Goal: Check status: Check status

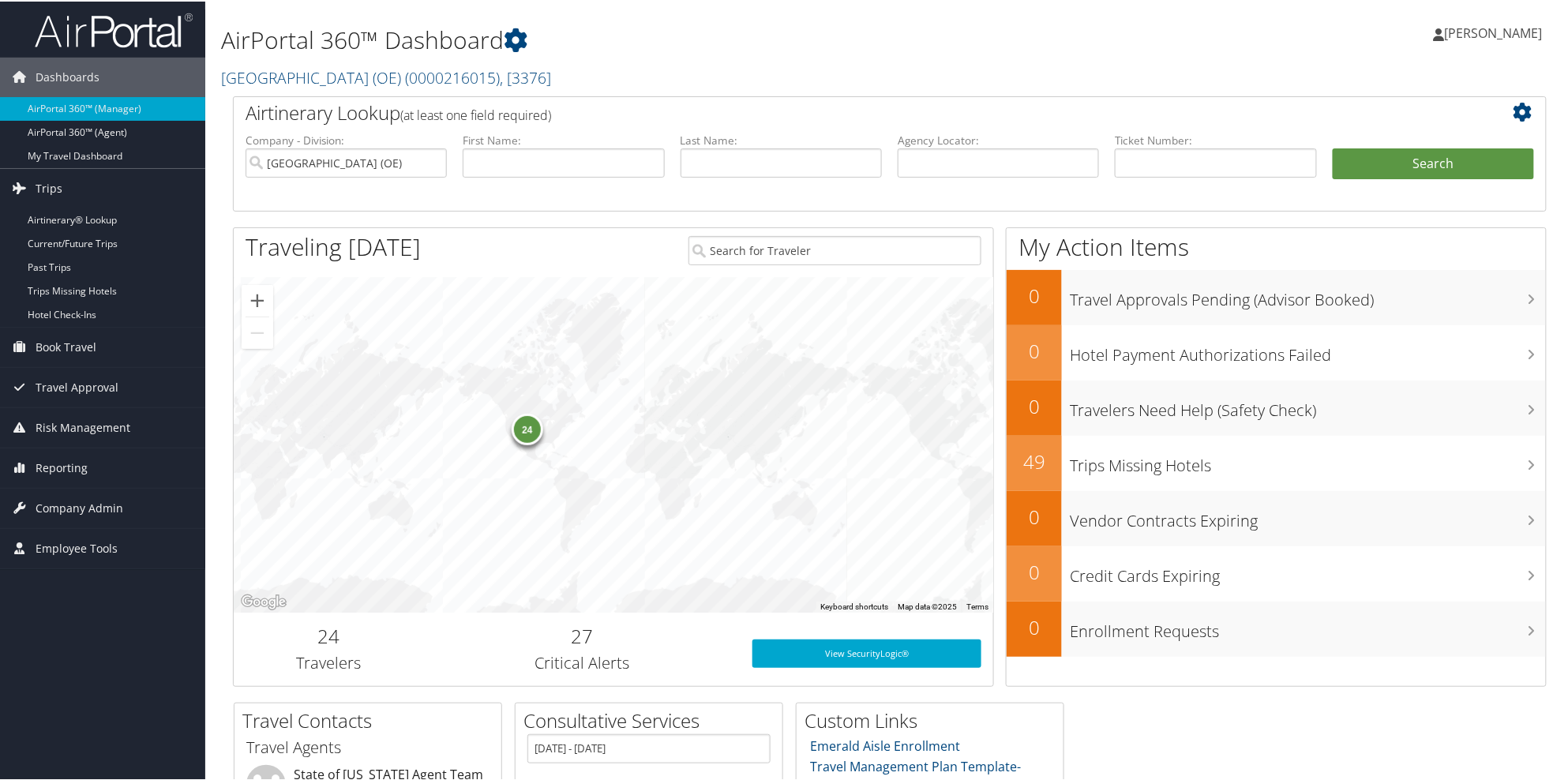
click at [73, 217] on link "Airtinerary® Lookup" at bounding box center [103, 219] width 205 height 24
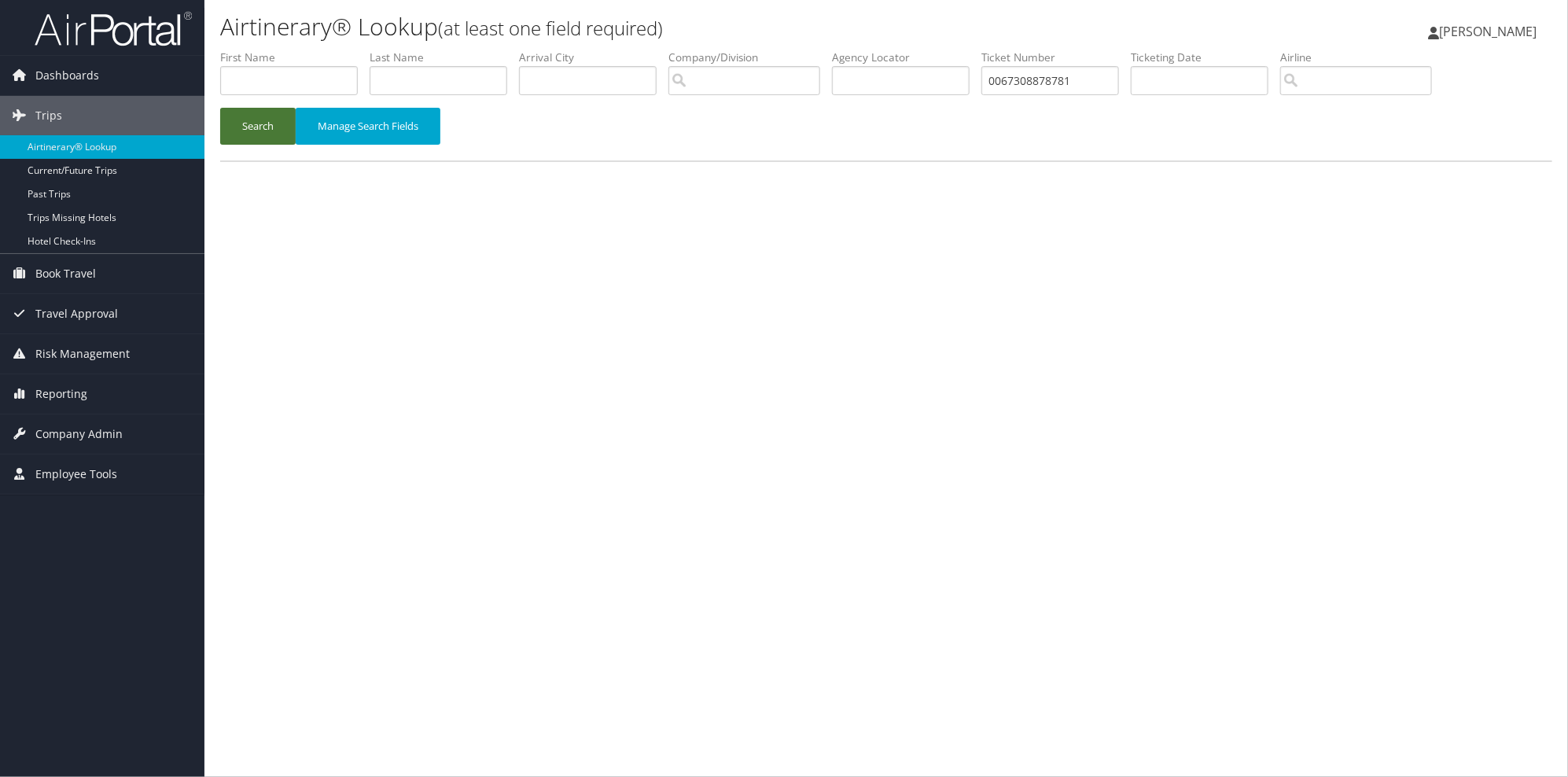
type input "0067308878781"
click at [242, 127] on button "Search" at bounding box center [258, 126] width 76 height 37
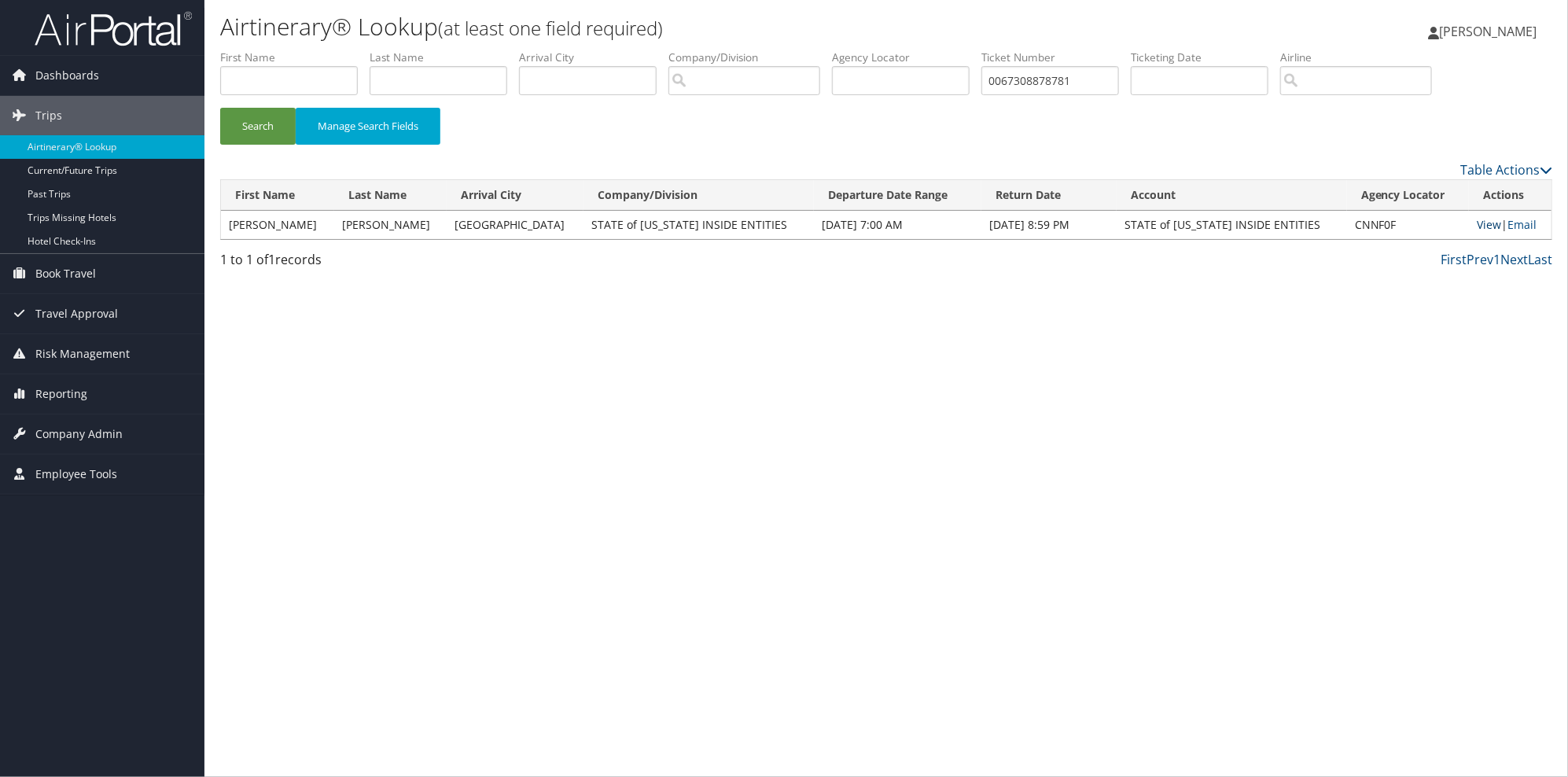
click at [1482, 226] on link "View" at bounding box center [1490, 224] width 25 height 15
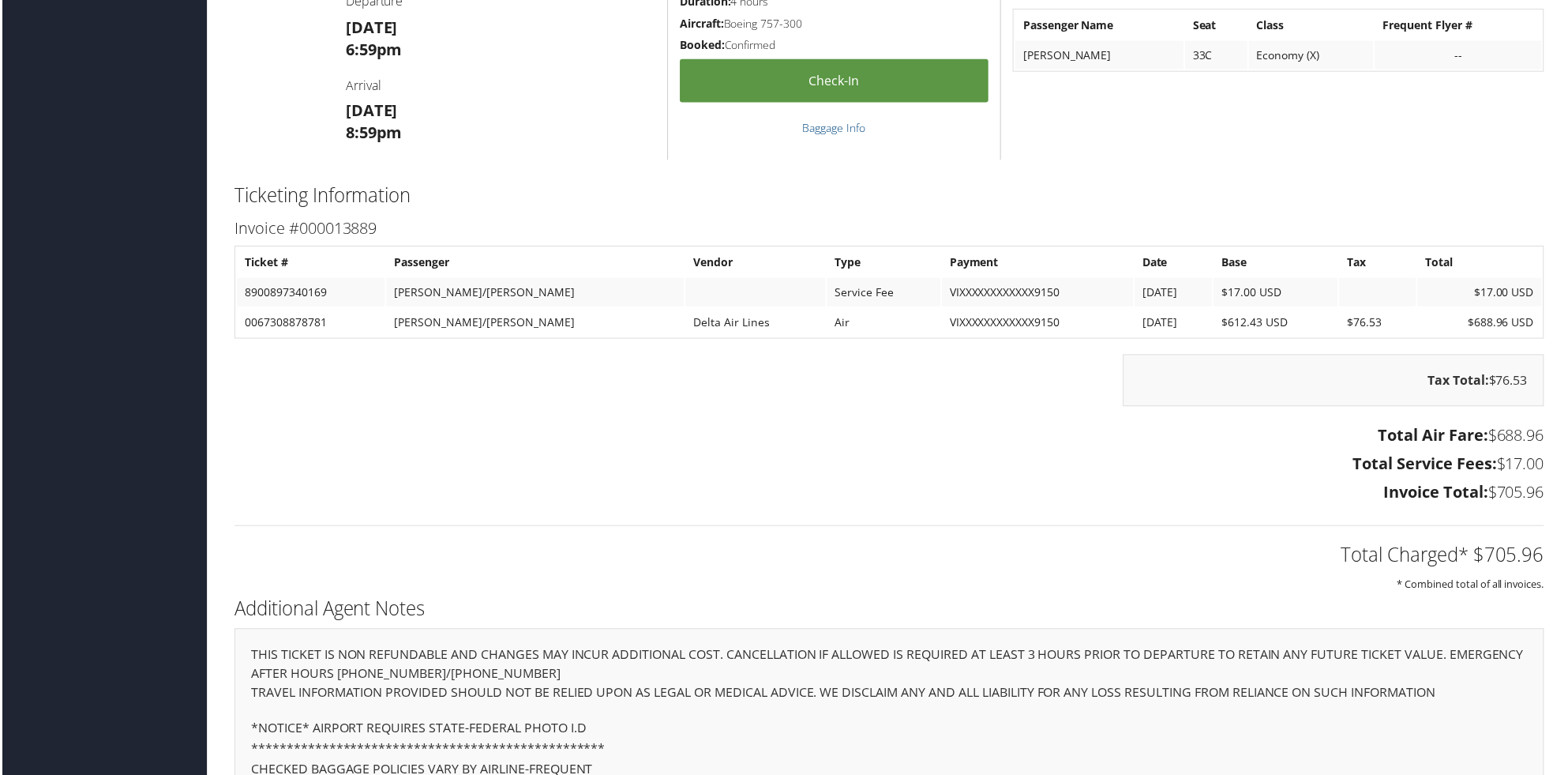
scroll to position [1352, 0]
